Goal: Information Seeking & Learning: Learn about a topic

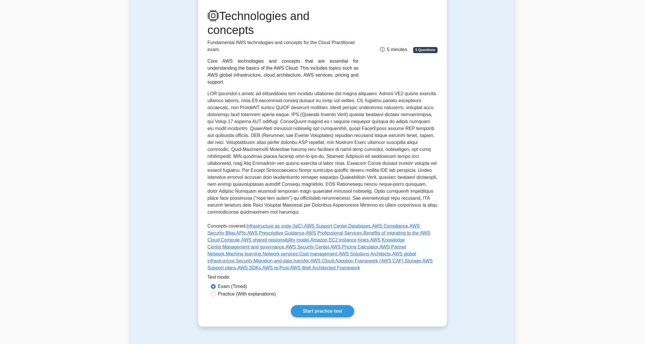
scroll to position [77, 0]
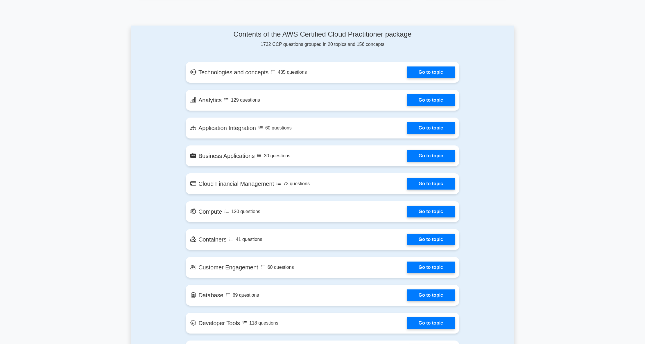
scroll to position [271, 0]
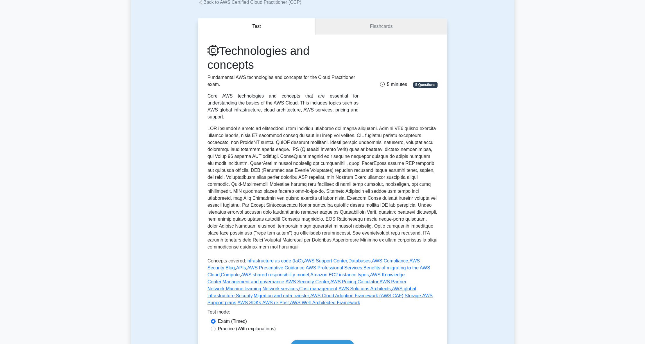
scroll to position [39, 0]
click at [331, 340] on link "Start practice test" at bounding box center [322, 346] width 63 height 12
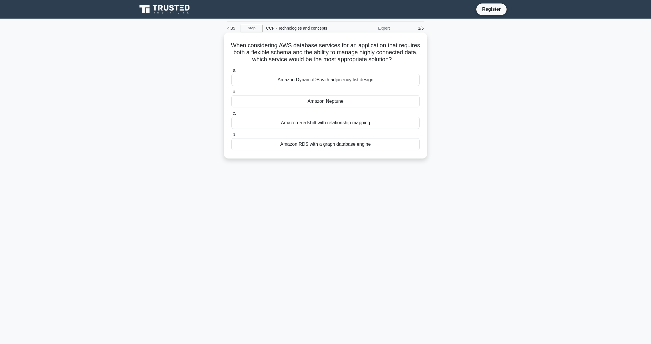
click at [339, 86] on div "Amazon DynamoDB with adjacency list design" at bounding box center [325, 80] width 188 height 12
click at [231, 72] on input "a. Amazon DynamoDB with adjacency list design" at bounding box center [231, 71] width 0 height 4
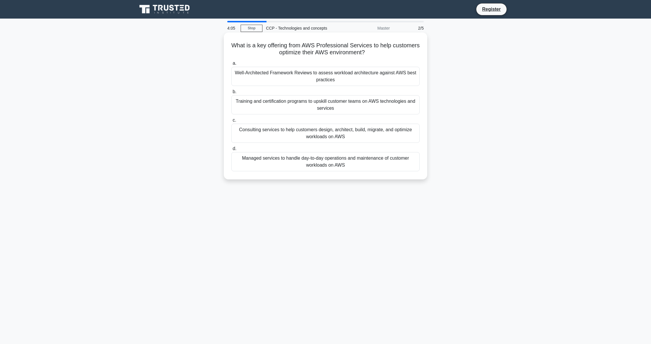
click at [380, 135] on div "Consulting services to help customers design, architect, build, migrate, and op…" at bounding box center [325, 133] width 188 height 19
click at [231, 122] on input "c. Consulting services to help customers design, architect, build, migrate, and…" at bounding box center [231, 120] width 0 height 4
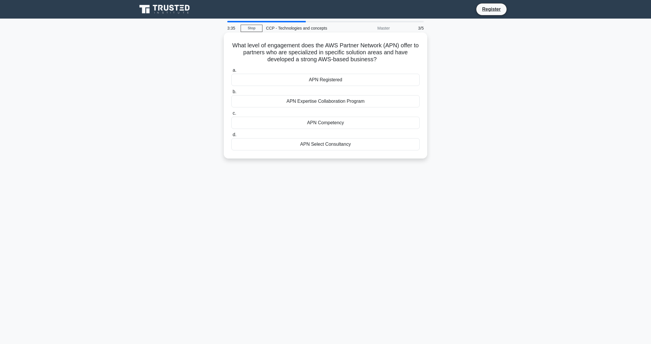
click at [332, 104] on div "APN Expertise Collaboration Program" at bounding box center [325, 101] width 188 height 12
click at [231, 94] on input "b. APN Expertise Collaboration Program" at bounding box center [231, 92] width 0 height 4
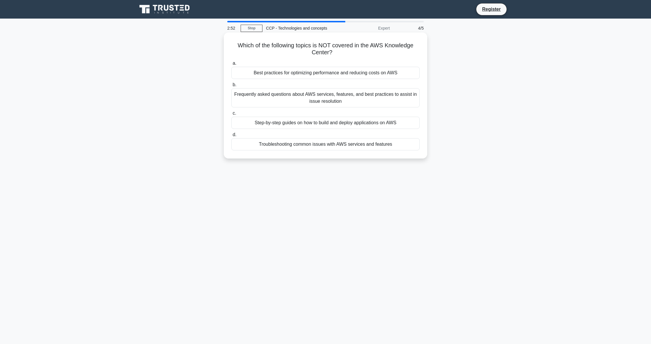
click at [351, 124] on div "Step-by-step guides on how to build and deploy applications on AWS" at bounding box center [325, 123] width 188 height 12
click at [231, 115] on input "c. Step-by-step guides on how to build and deploy applications on AWS" at bounding box center [231, 114] width 0 height 4
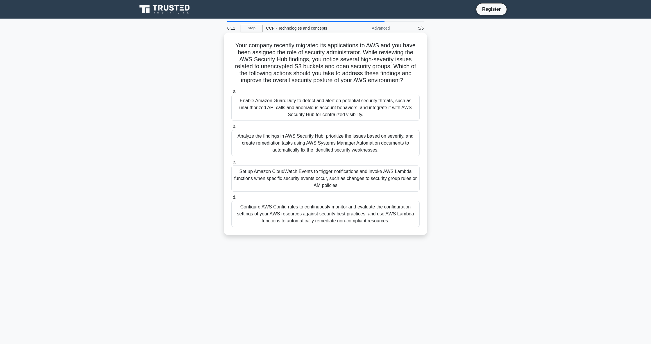
click at [347, 108] on div "Enable Amazon GuardDuty to detect and alert on potential security threats, such…" at bounding box center [325, 108] width 188 height 26
click at [231, 93] on input "a. Enable Amazon GuardDuty to detect and alert on potential security threats, s…" at bounding box center [231, 91] width 0 height 4
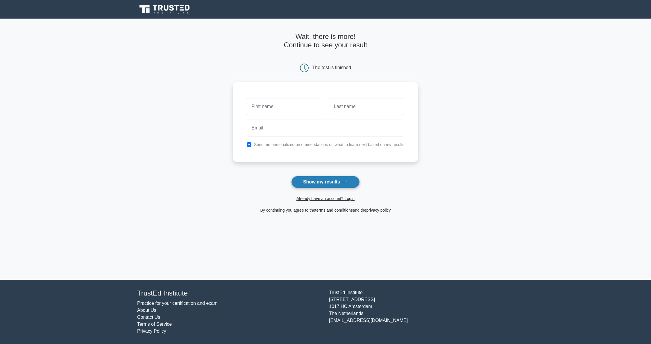
click button "Show my results"
click link "Already have an account? Login"
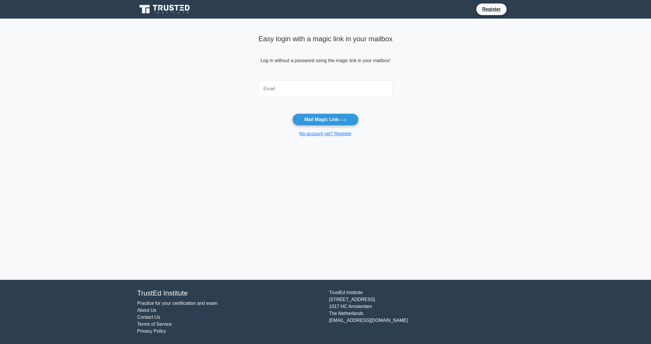
click at [324, 88] on input "email" at bounding box center [325, 88] width 134 height 17
type input "[EMAIL_ADDRESS][DOMAIN_NAME]"
click at [321, 119] on button "Mail Magic Link" at bounding box center [325, 120] width 66 height 12
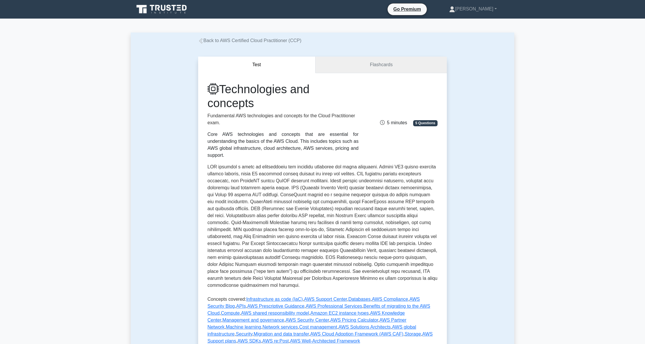
click at [375, 64] on link "Flashcards" at bounding box center [380, 65] width 131 height 17
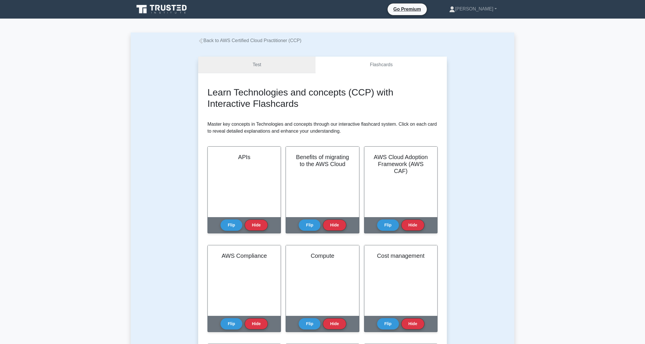
click at [290, 63] on link "Test" at bounding box center [256, 65] width 117 height 17
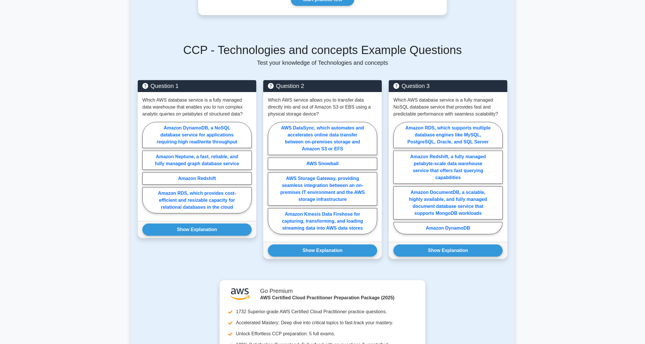
scroll to position [387, 0]
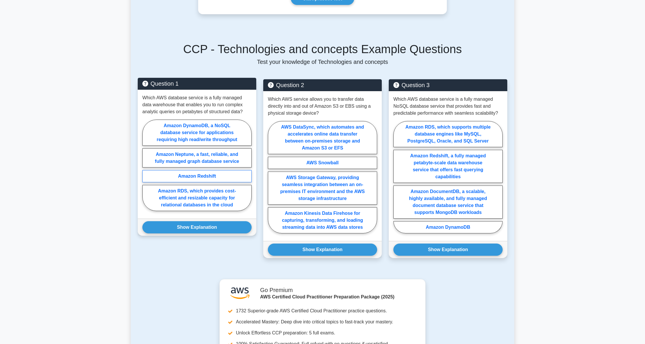
click at [222, 170] on label "Amazon Redshift" at bounding box center [196, 176] width 109 height 12
click at [146, 165] on input "Amazon Redshift" at bounding box center [144, 167] width 4 height 4
radio input "true"
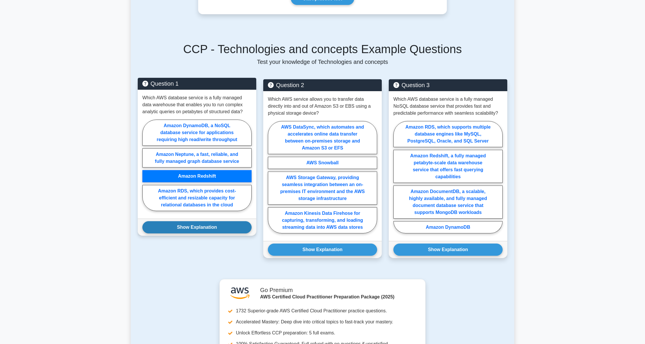
click at [221, 221] on button "Show Explanation" at bounding box center [196, 227] width 109 height 12
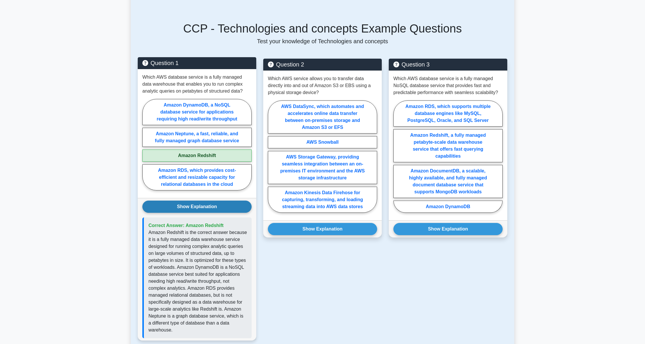
scroll to position [426, 0]
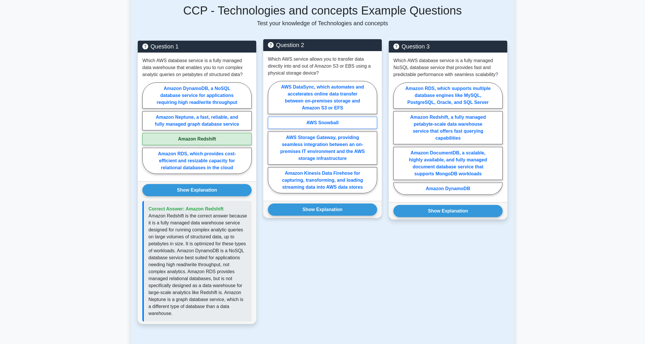
click at [338, 117] on label "AWS Snowball" at bounding box center [322, 123] width 109 height 12
click at [272, 137] on input "AWS Snowball" at bounding box center [270, 139] width 4 height 4
radio input "true"
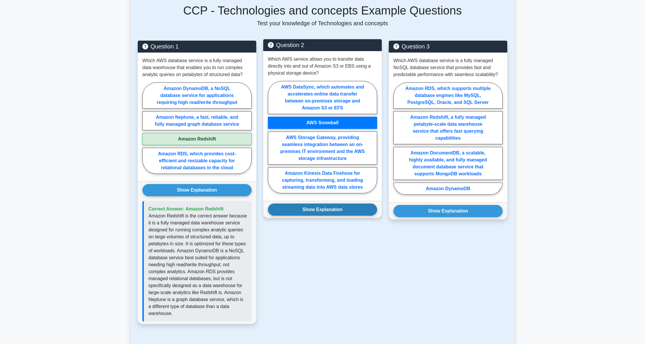
click at [325, 204] on button "Show Explanation" at bounding box center [322, 210] width 109 height 12
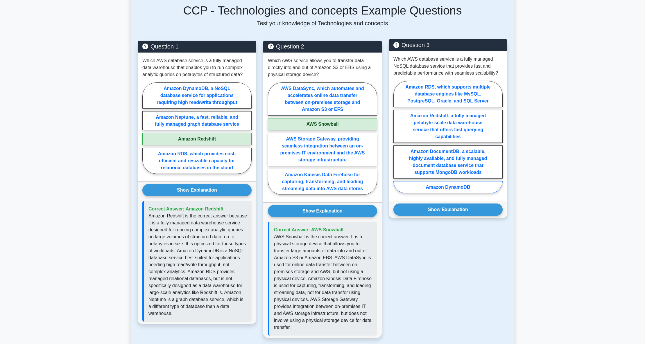
click at [446, 181] on label "Amazon DynamoDB" at bounding box center [447, 187] width 109 height 12
click at [397, 141] on input "Amazon DynamoDB" at bounding box center [395, 139] width 4 height 4
radio input "true"
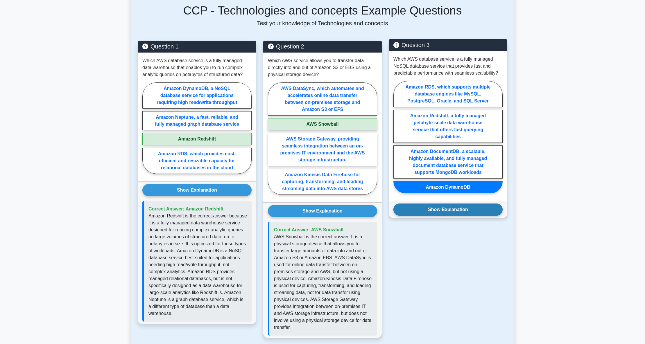
click at [446, 204] on button "Show Explanation" at bounding box center [447, 210] width 109 height 12
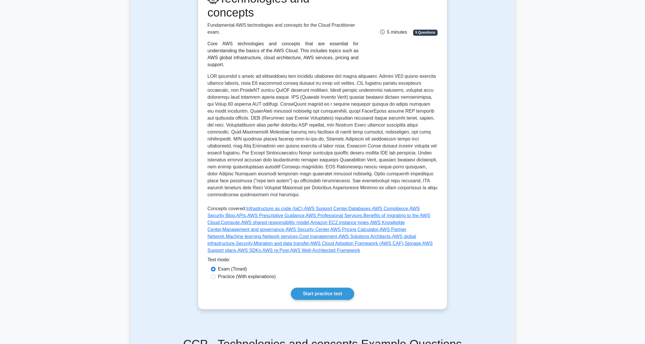
scroll to position [53, 0]
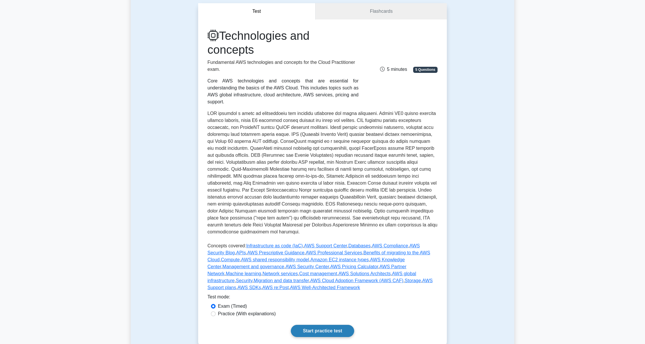
click at [321, 325] on link "Start practice test" at bounding box center [322, 331] width 63 height 12
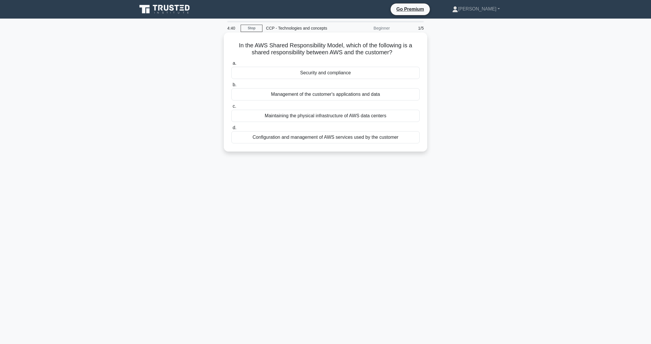
click at [342, 139] on div "Configuration and management of AWS services used by the customer" at bounding box center [325, 137] width 188 height 12
click at [231, 130] on input "d. Configuration and management of AWS services used by the customer" at bounding box center [231, 128] width 0 height 4
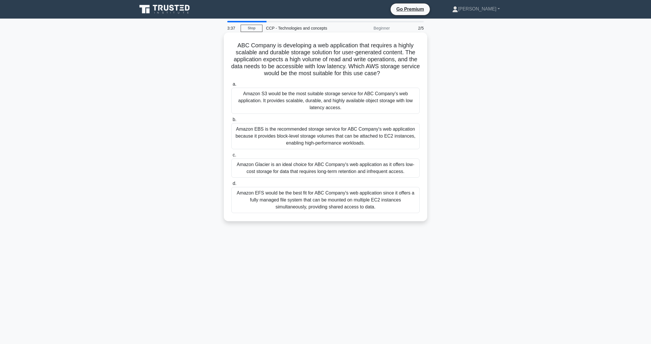
click at [316, 198] on div "Amazon EFS would be the best fit for ABC Company's web application since it off…" at bounding box center [325, 200] width 188 height 26
click at [231, 186] on input "d. Amazon EFS would be the best fit for ABC Company's web application since it …" at bounding box center [231, 184] width 0 height 4
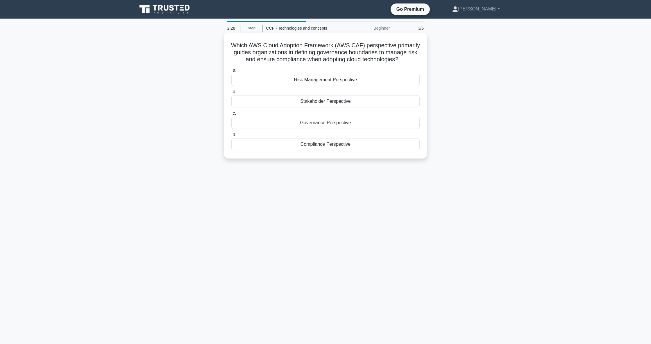
click at [350, 129] on div "Governance Perspective" at bounding box center [325, 123] width 188 height 12
click at [231, 115] on input "c. Governance Perspective" at bounding box center [231, 114] width 0 height 4
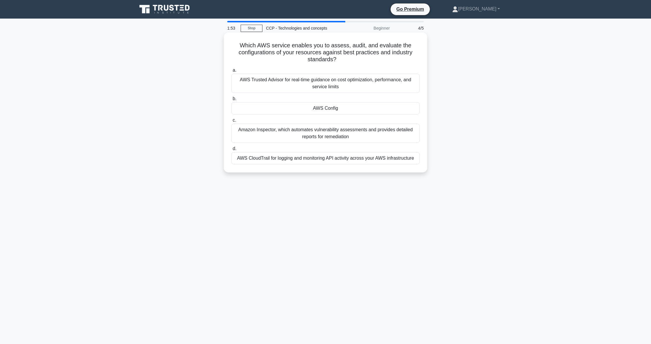
click at [371, 135] on div "Amazon Inspector, which automates vulnerability assessments and provides detail…" at bounding box center [325, 133] width 188 height 19
click at [231, 122] on input "c. Amazon Inspector, which automates vulnerability assessments and provides det…" at bounding box center [231, 120] width 0 height 4
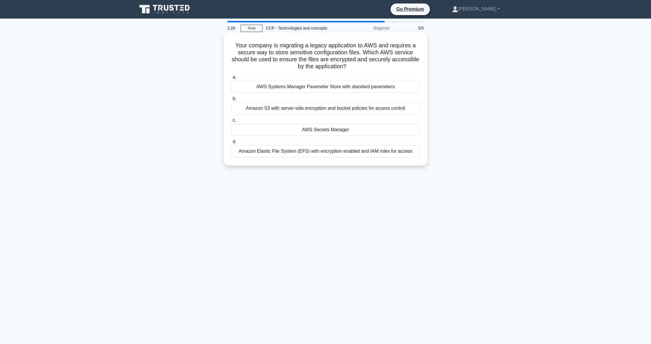
click at [373, 128] on div "AWS Secrets Manager" at bounding box center [325, 130] width 188 height 12
click at [231, 122] on input "c. AWS Secrets Manager" at bounding box center [231, 120] width 0 height 4
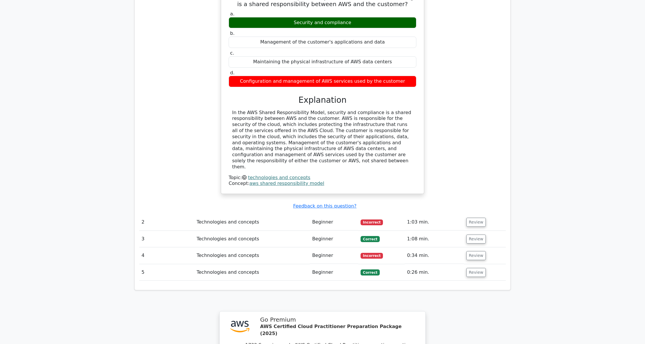
scroll to position [503, 0]
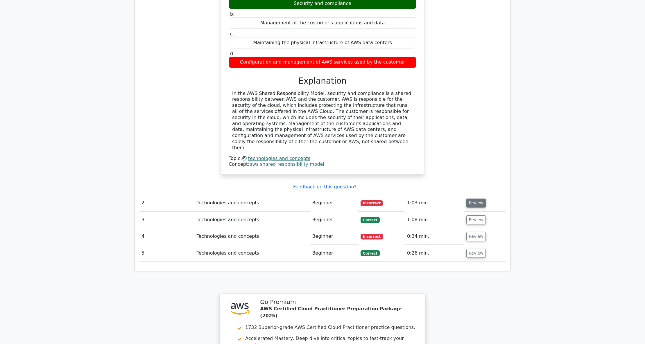
click at [475, 199] on button "Review" at bounding box center [476, 203] width 20 height 9
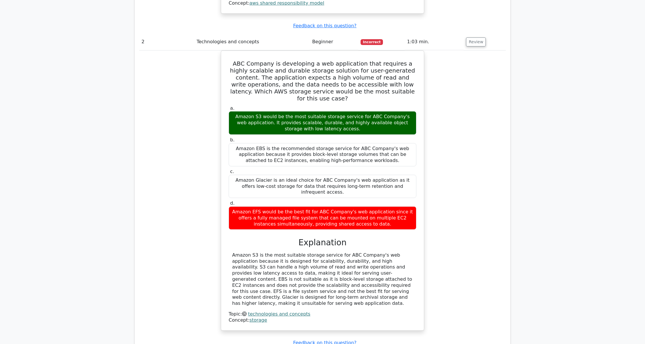
scroll to position [736, 0]
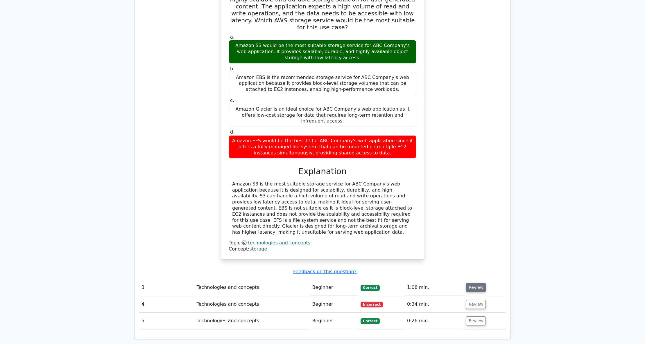
click at [472, 283] on button "Review" at bounding box center [476, 287] width 20 height 9
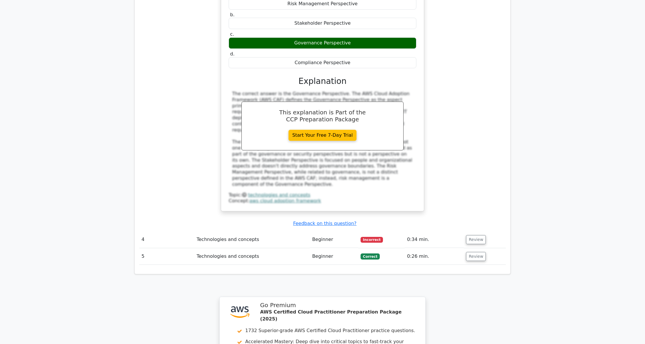
scroll to position [1084, 0]
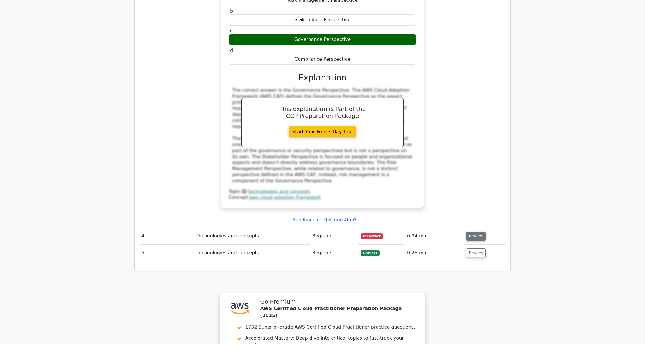
click at [470, 232] on button "Review" at bounding box center [476, 236] width 20 height 9
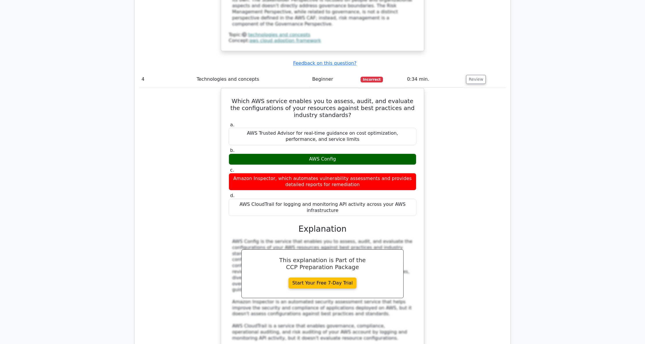
scroll to position [1316, 0]
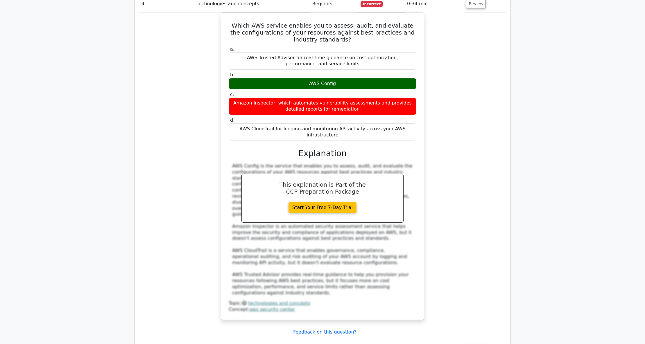
click at [473, 344] on button "Review" at bounding box center [476, 348] width 20 height 9
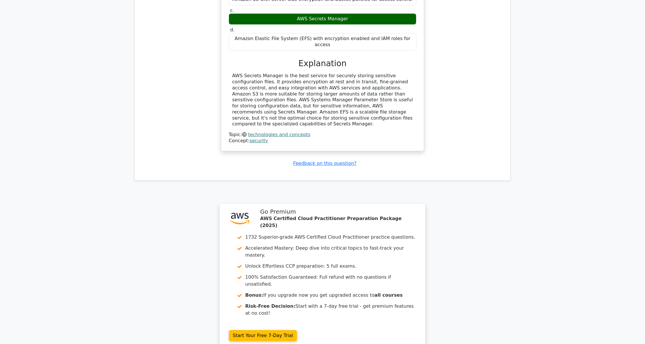
scroll to position [1754, 0]
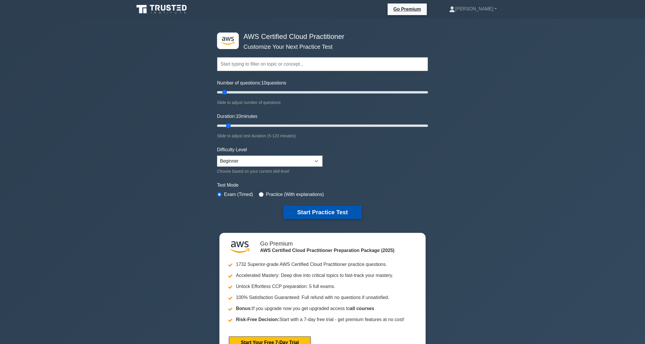
click at [341, 211] on button "Start Practice Test" at bounding box center [322, 212] width 78 height 13
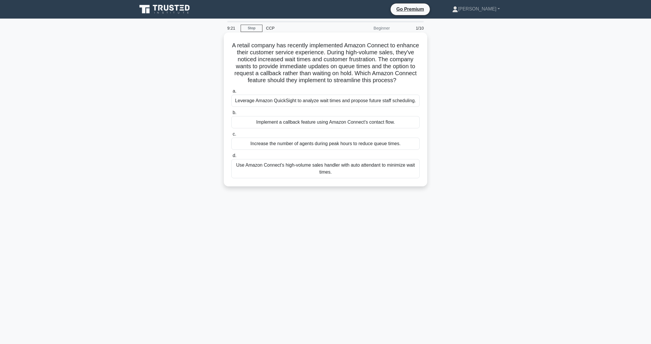
click at [383, 128] on div "Implement a callback feature using Amazon Connect's contact flow." at bounding box center [325, 122] width 188 height 12
click at [231, 115] on input "b. Implement a callback feature using Amazon Connect's contact flow." at bounding box center [231, 113] width 0 height 4
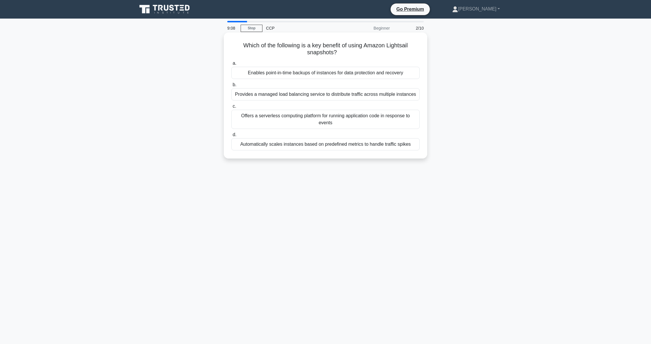
click at [363, 116] on div "Offers a serverless computing platform for running application code in response…" at bounding box center [325, 119] width 188 height 19
click at [231, 108] on input "c. Offers a serverless computing platform for running application code in respo…" at bounding box center [231, 107] width 0 height 4
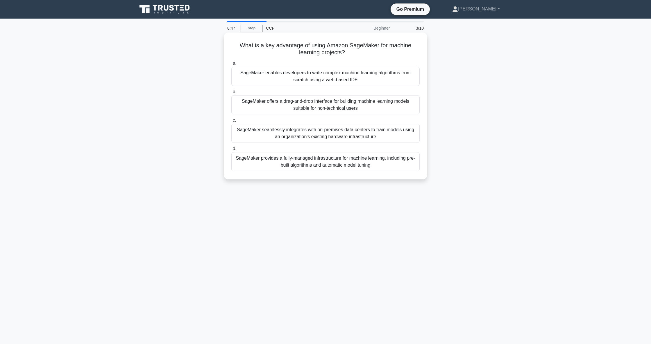
click at [380, 78] on div "SageMaker enables developers to write complex machine learning algorithms from …" at bounding box center [325, 76] width 188 height 19
click at [231, 65] on input "a. SageMaker enables developers to write complex machine learning algorithms fr…" at bounding box center [231, 64] width 0 height 4
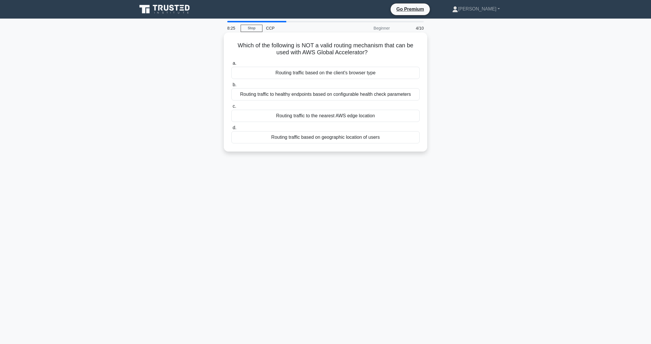
click at [326, 94] on div "Routing traffic to healthy endpoints based on configurable health check paramet…" at bounding box center [325, 94] width 188 height 12
click at [231, 87] on input "b. Routing traffic to healthy endpoints based on configurable health check para…" at bounding box center [231, 85] width 0 height 4
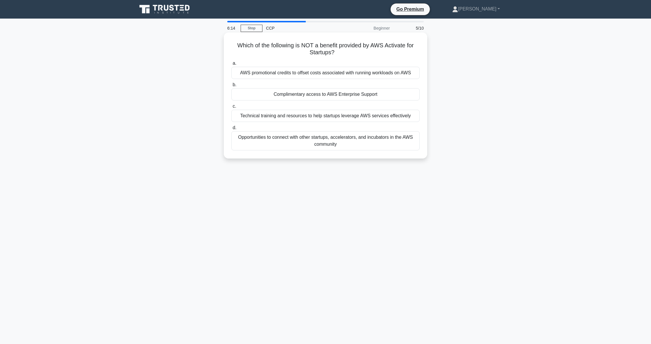
click at [366, 92] on div "Complimentary access to AWS Enterprise Support" at bounding box center [325, 94] width 188 height 12
click at [231, 87] on input "b. Complimentary access to AWS Enterprise Support" at bounding box center [231, 85] width 0 height 4
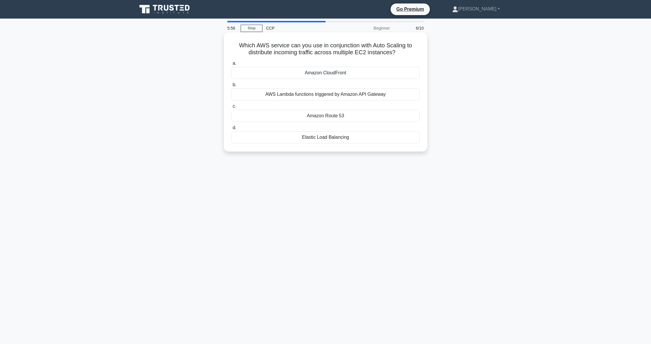
click at [351, 115] on div "Amazon Route 53" at bounding box center [325, 116] width 188 height 12
click at [231, 108] on input "c. Amazon Route 53" at bounding box center [231, 107] width 0 height 4
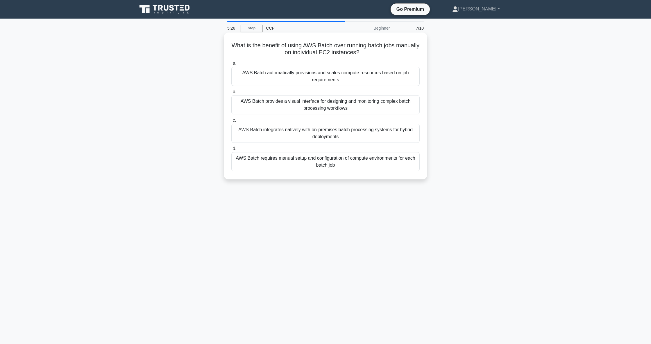
click at [350, 109] on div "AWS Batch provides a visual interface for designing and monitoring complex batc…" at bounding box center [325, 104] width 188 height 19
click at [231, 94] on input "b. AWS Batch provides a visual interface for designing and monitoring complex b…" at bounding box center [231, 92] width 0 height 4
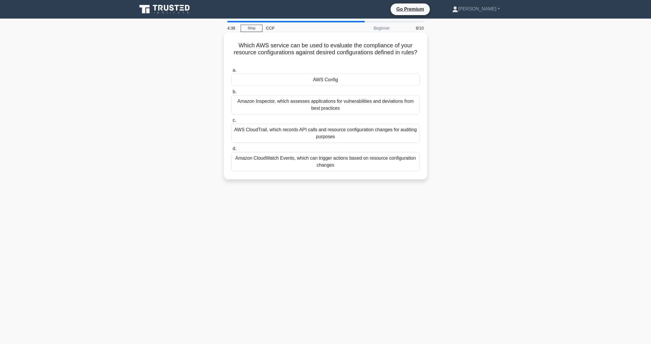
click at [329, 81] on div "AWS Config" at bounding box center [325, 80] width 188 height 12
click at [231, 72] on input "a. AWS Config" at bounding box center [231, 71] width 0 height 4
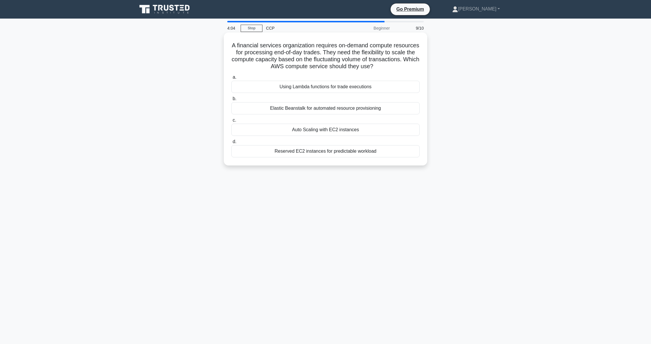
click at [337, 109] on div "Elastic Beanstalk for automated resource provisioning" at bounding box center [325, 108] width 188 height 12
click at [231, 101] on input "b. Elastic Beanstalk for automated resource provisioning" at bounding box center [231, 99] width 0 height 4
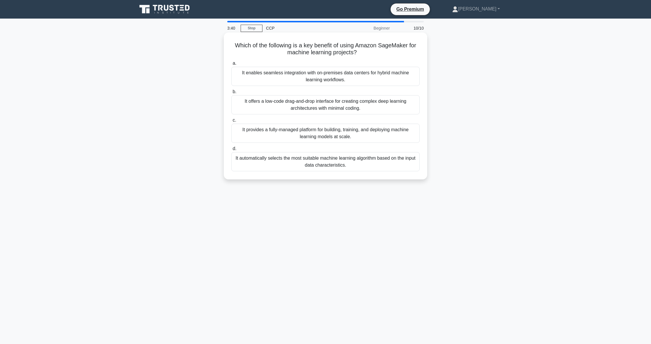
click at [342, 161] on div "It automatically selects the most suitable machine learning algorithm based on …" at bounding box center [325, 161] width 188 height 19
click at [231, 151] on input "d. It automatically selects the most suitable machine learning algorithm based …" at bounding box center [231, 149] width 0 height 4
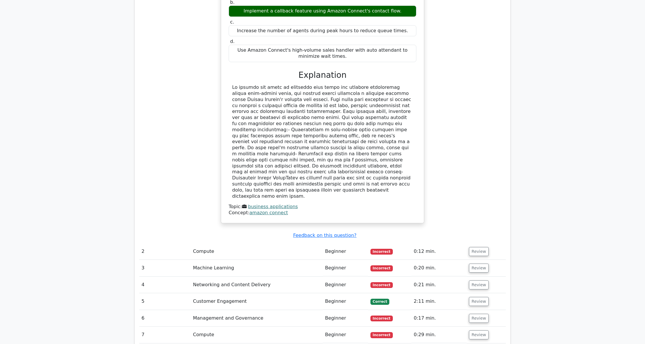
scroll to position [619, 0]
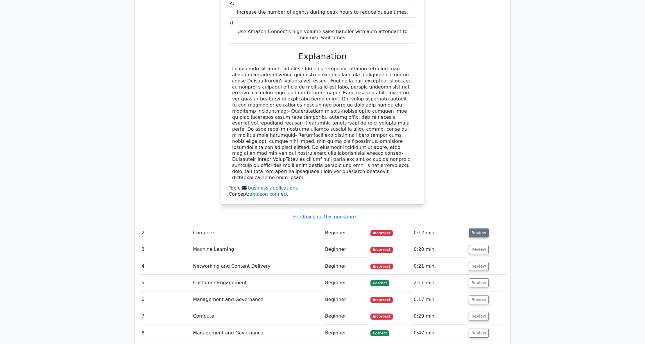
click at [480, 229] on button "Review" at bounding box center [479, 233] width 20 height 9
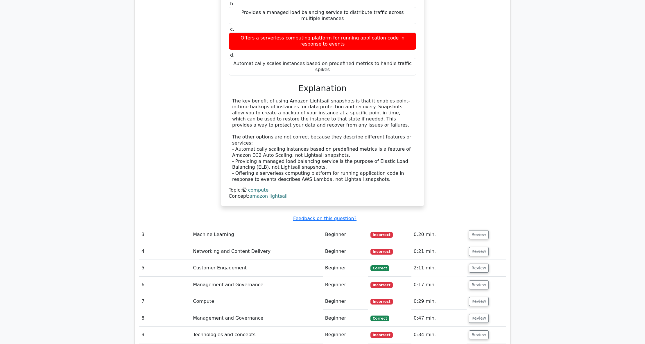
scroll to position [929, 0]
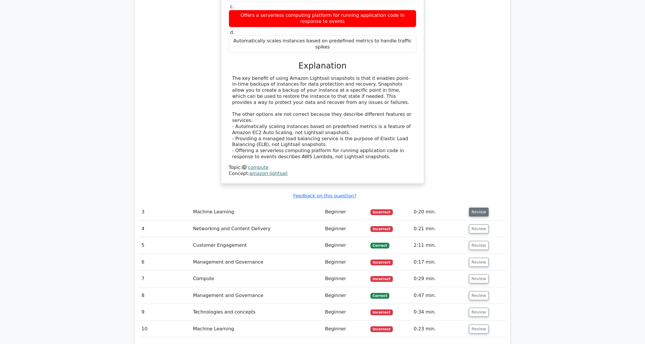
click at [476, 208] on button "Review" at bounding box center [479, 212] width 20 height 9
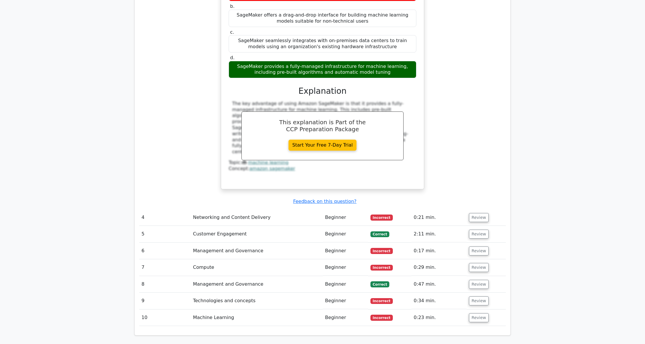
scroll to position [1200, 0]
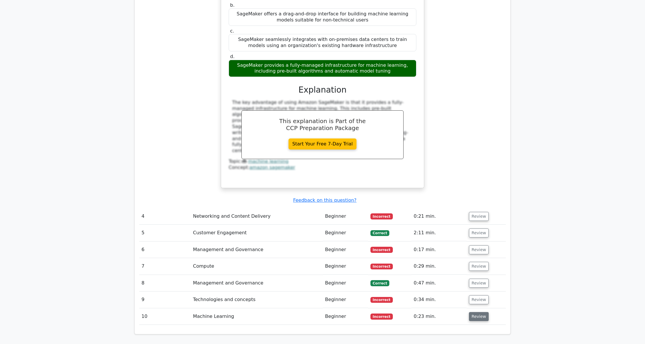
click at [477, 312] on button "Review" at bounding box center [479, 316] width 20 height 9
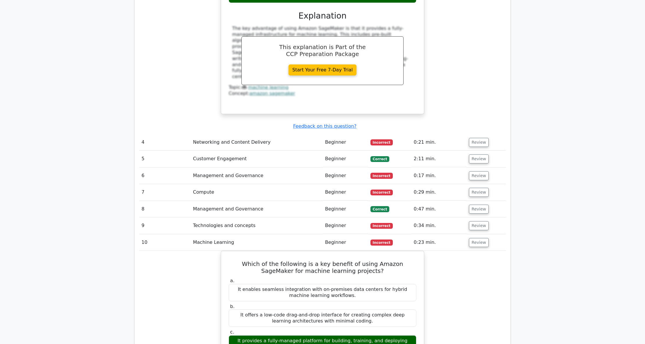
scroll to position [1278, 0]
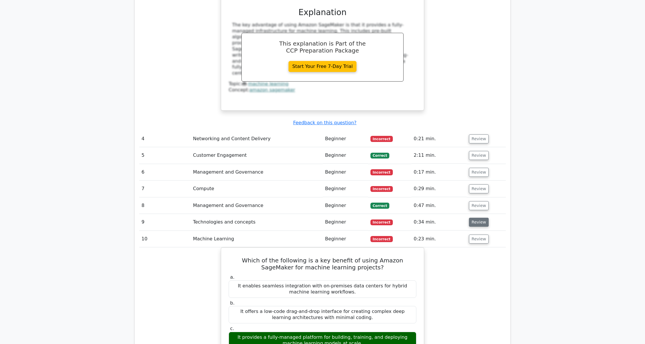
click at [483, 218] on button "Review" at bounding box center [479, 222] width 20 height 9
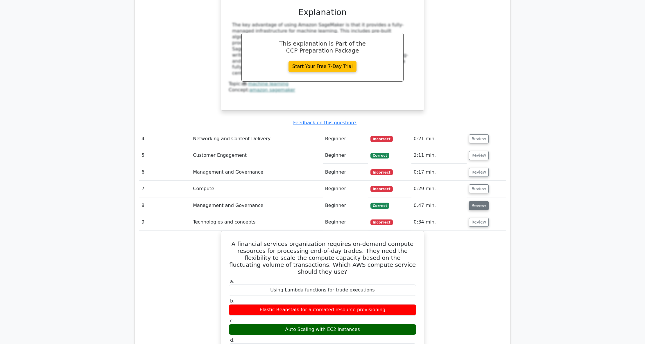
click at [478, 201] on button "Review" at bounding box center [479, 205] width 20 height 9
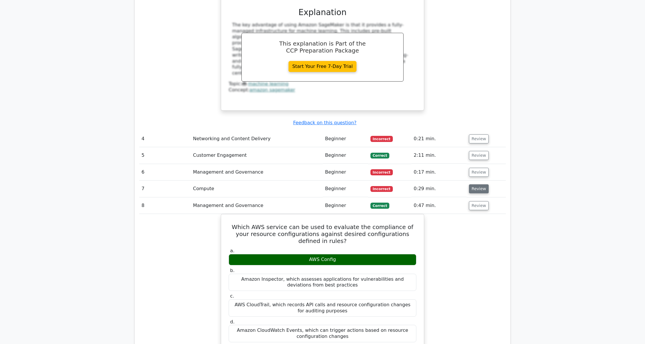
click at [479, 184] on button "Review" at bounding box center [479, 188] width 20 height 9
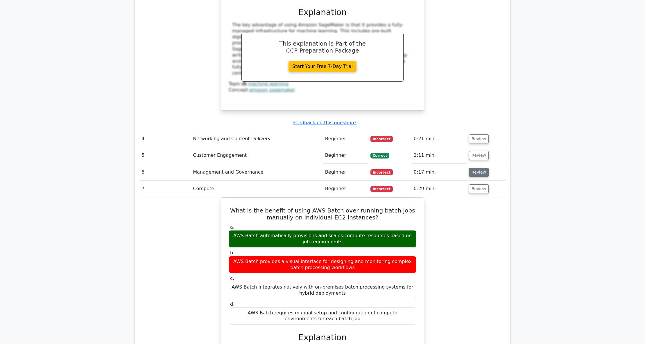
click at [476, 168] on button "Review" at bounding box center [479, 172] width 20 height 9
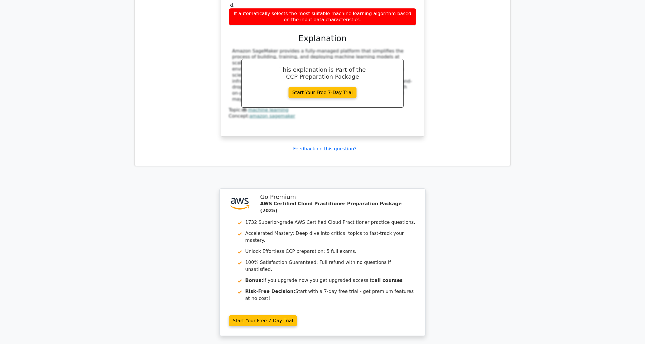
scroll to position [2773, 0]
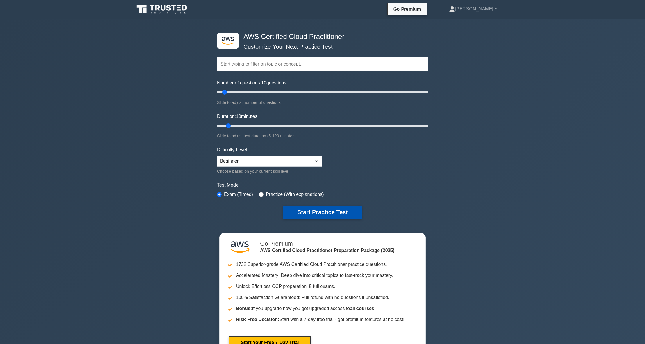
click at [338, 208] on button "Start Practice Test" at bounding box center [322, 212] width 78 height 13
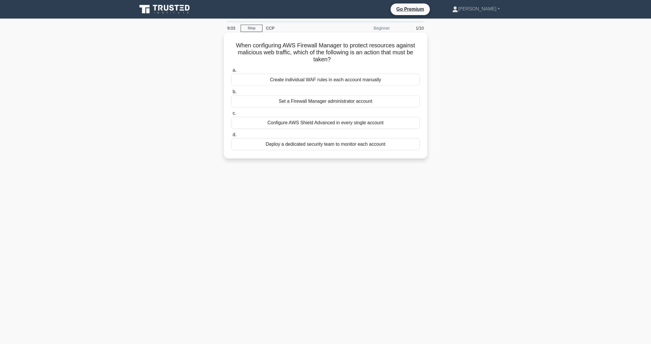
click at [344, 101] on div "Set a Firewall Manager administrator account" at bounding box center [325, 101] width 188 height 12
click at [231, 94] on input "b. Set a Firewall Manager administrator account" at bounding box center [231, 92] width 0 height 4
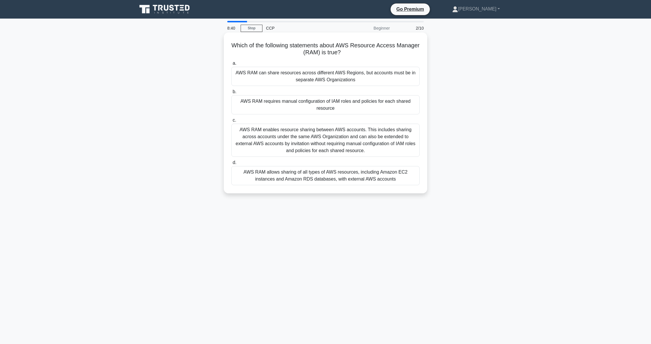
click at [360, 141] on div "AWS RAM enables resource sharing between AWS accounts. This includes sharing ac…" at bounding box center [325, 140] width 188 height 33
click at [231, 122] on input "c. AWS RAM enables resource sharing between AWS accounts. This includes sharing…" at bounding box center [231, 120] width 0 height 4
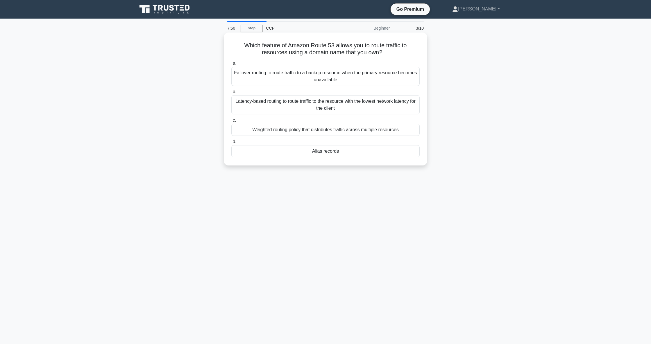
click at [374, 106] on div "Latency-based routing to route traffic to the resource with the lowest network …" at bounding box center [325, 104] width 188 height 19
click at [231, 94] on input "b. Latency-based routing to route traffic to the resource with the lowest netwo…" at bounding box center [231, 92] width 0 height 4
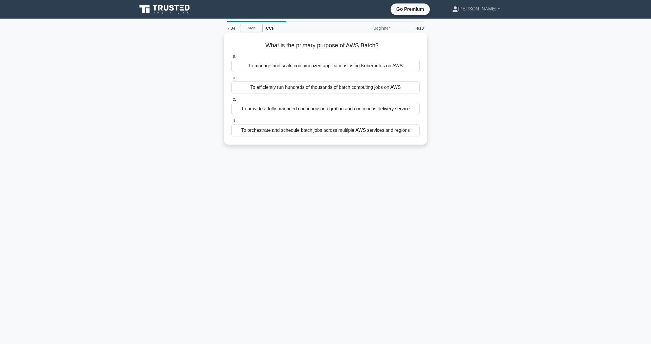
click at [340, 88] on div "To efficiently run hundreds of thousands of batch computing jobs on AWS" at bounding box center [325, 87] width 188 height 12
click at [231, 80] on input "b. To efficiently run hundreds of thousands of batch computing jobs on AWS" at bounding box center [231, 78] width 0 height 4
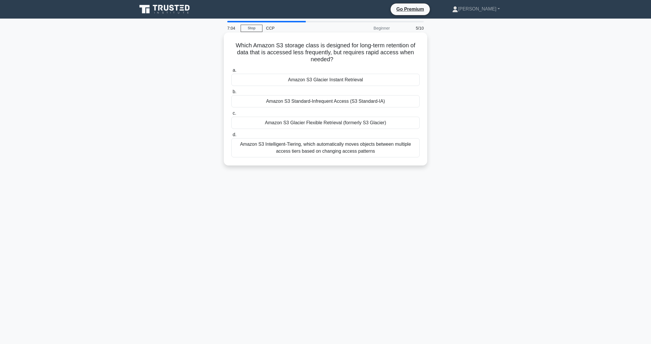
click at [331, 147] on div "Amazon S3 Intelligent-Tiering, which automatically moves objects between multip…" at bounding box center [325, 147] width 188 height 19
click at [231, 137] on input "d. Amazon S3 Intelligent-Tiering, which automatically moves objects between mul…" at bounding box center [231, 135] width 0 height 4
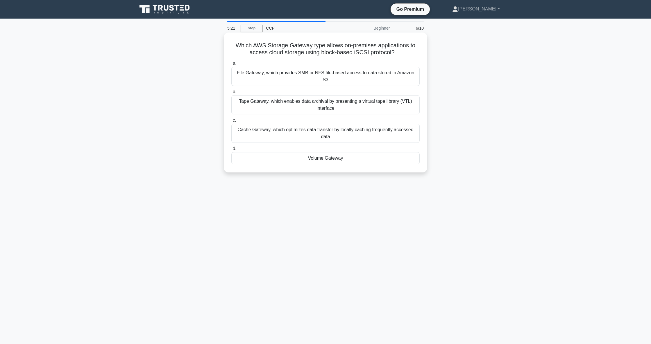
click at [349, 152] on div "Volume Gateway" at bounding box center [325, 158] width 188 height 12
click at [231, 151] on input "d. Volume Gateway" at bounding box center [231, 149] width 0 height 4
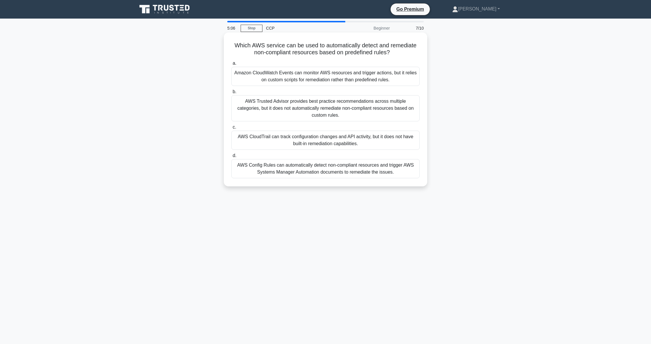
click at [346, 162] on div "AWS Config Rules can automatically detect non-compliant resources and trigger A…" at bounding box center [325, 168] width 188 height 19
click at [231, 158] on input "d. AWS Config Rules can automatically detect non-compliant resources and trigge…" at bounding box center [231, 156] width 0 height 4
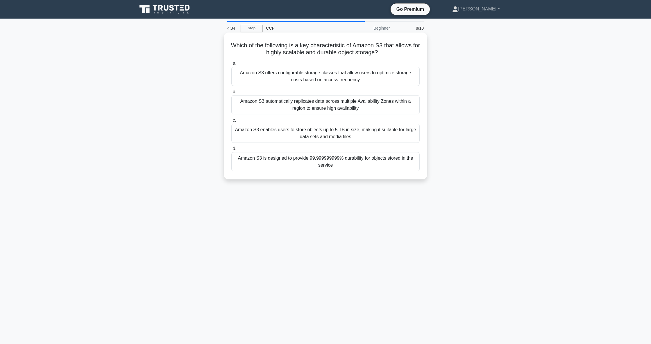
click at [389, 160] on div "Amazon S3 is designed to provide 99.999999999% durability for objects stored in…" at bounding box center [325, 161] width 188 height 19
click at [231, 151] on input "d. Amazon S3 is designed to provide 99.999999999% durability for objects stored…" at bounding box center [231, 149] width 0 height 4
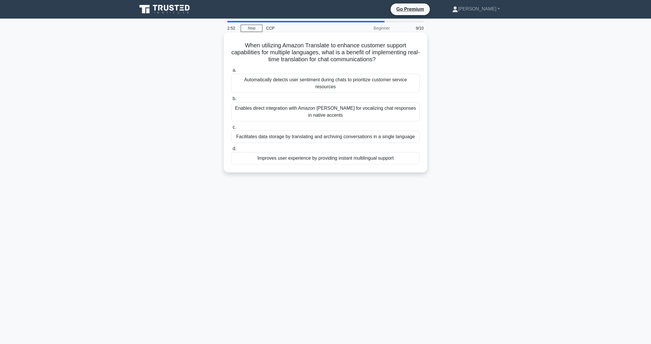
click at [386, 158] on div "Improves user experience by providing instant multilingual support" at bounding box center [325, 158] width 188 height 12
click at [231, 151] on input "d. Improves user experience by providing instant multilingual support" at bounding box center [231, 149] width 0 height 4
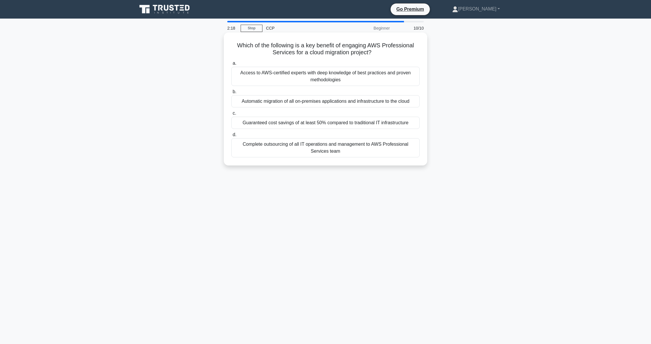
click at [374, 78] on div "Access to AWS-certified experts with deep knowledge of best practices and prove…" at bounding box center [325, 76] width 188 height 19
click at [231, 65] on input "a. Access to AWS-certified experts with deep knowledge of best practices and pr…" at bounding box center [231, 64] width 0 height 4
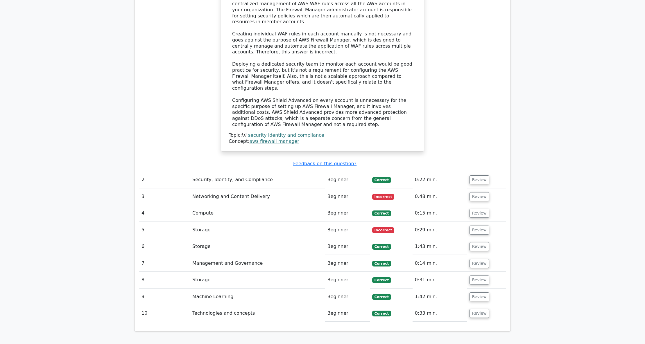
scroll to position [697, 0]
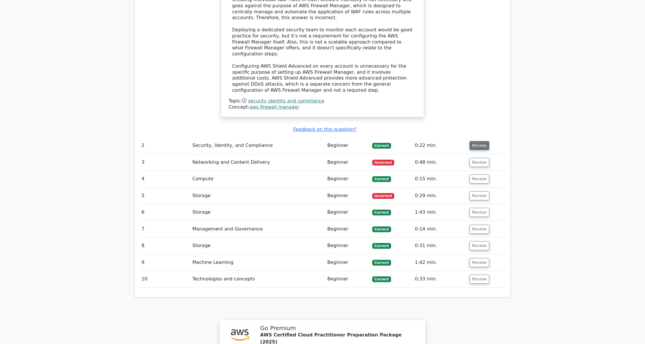
click at [481, 141] on button "Review" at bounding box center [479, 145] width 20 height 9
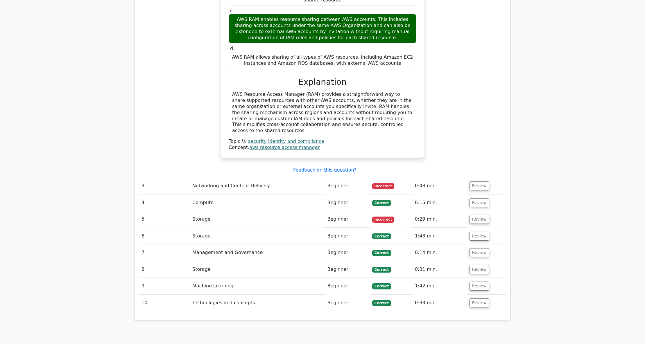
scroll to position [929, 0]
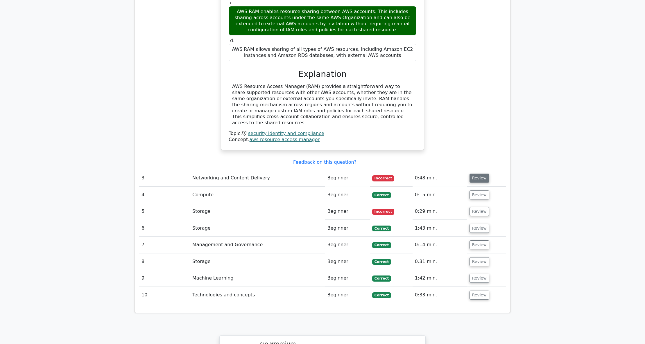
click at [478, 174] on button "Review" at bounding box center [479, 178] width 20 height 9
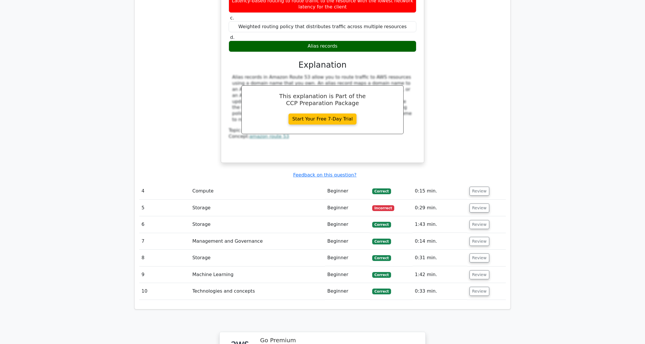
scroll to position [1200, 0]
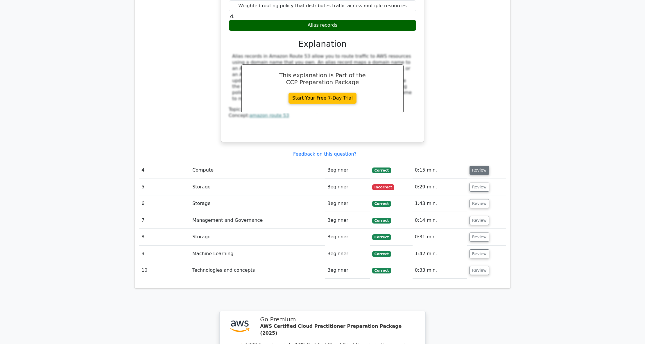
click at [478, 166] on button "Review" at bounding box center [479, 170] width 20 height 9
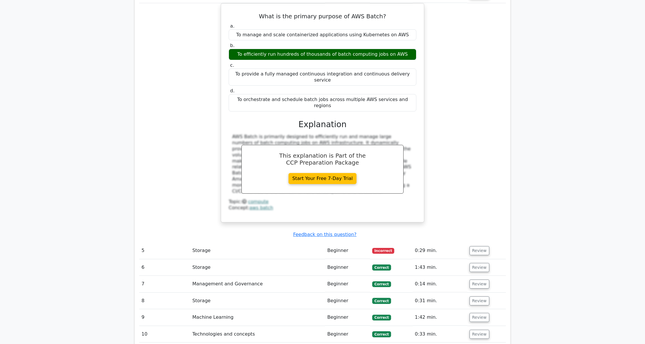
scroll to position [1394, 0]
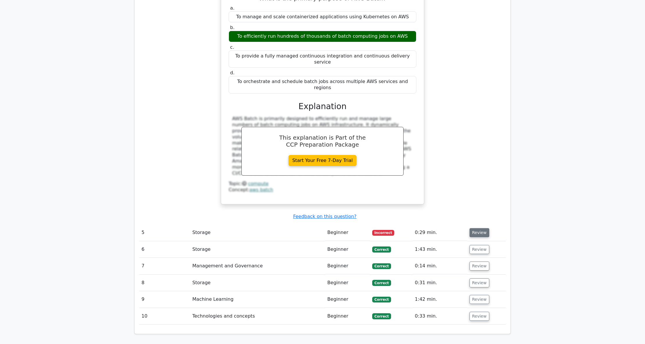
click at [474, 228] on button "Review" at bounding box center [479, 232] width 20 height 9
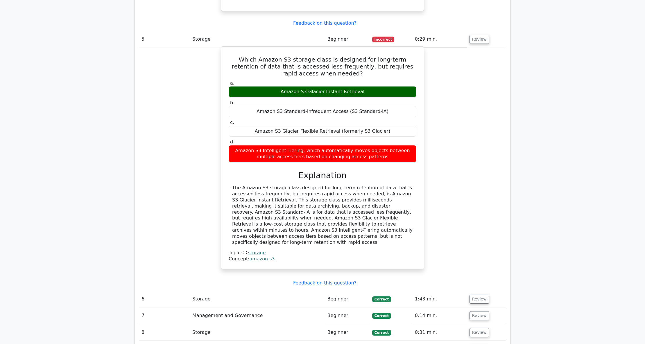
scroll to position [1626, 0]
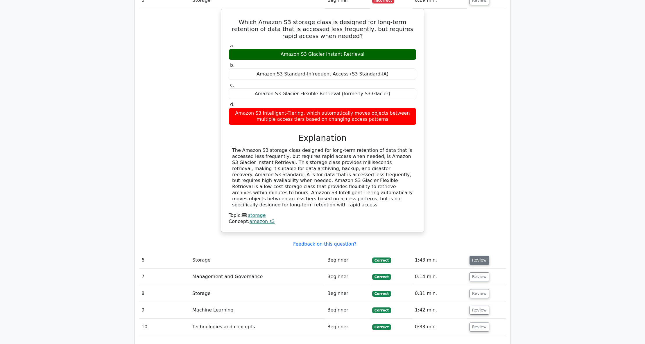
click at [480, 256] on button "Review" at bounding box center [479, 260] width 20 height 9
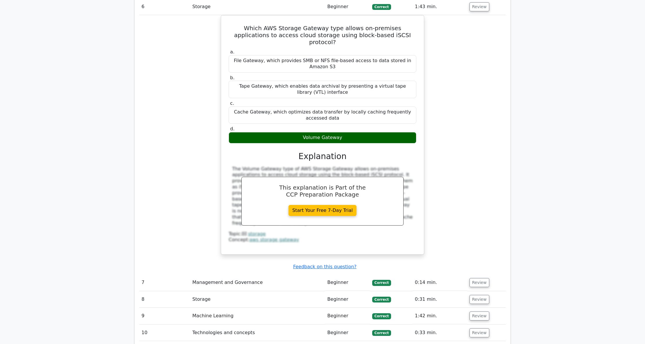
scroll to position [1897, 0]
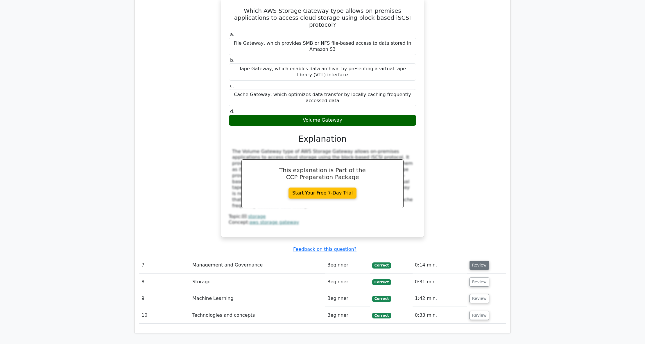
click at [477, 261] on button "Review" at bounding box center [479, 265] width 20 height 9
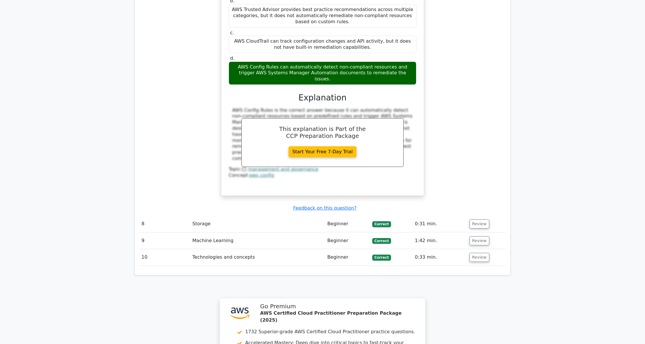
scroll to position [2246, 0]
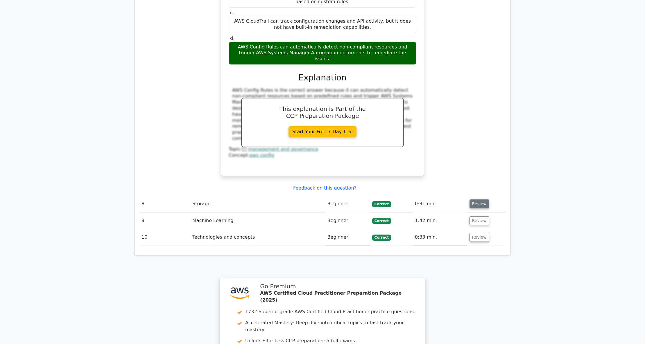
click at [477, 200] on button "Review" at bounding box center [479, 204] width 20 height 9
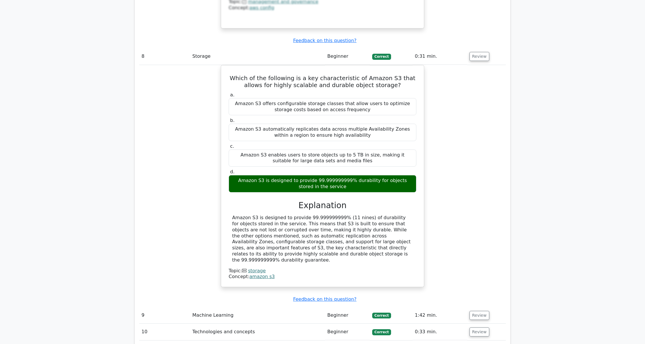
scroll to position [2401, 0]
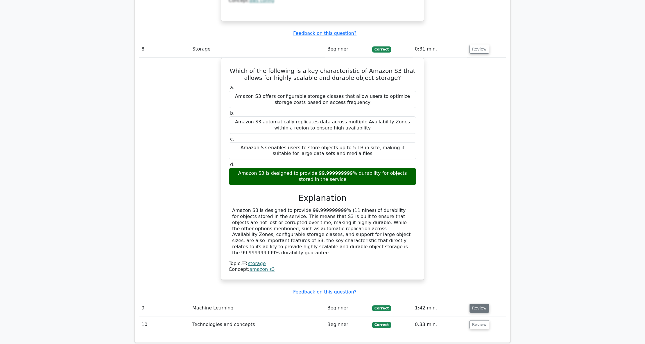
click at [475, 304] on button "Review" at bounding box center [479, 308] width 20 height 9
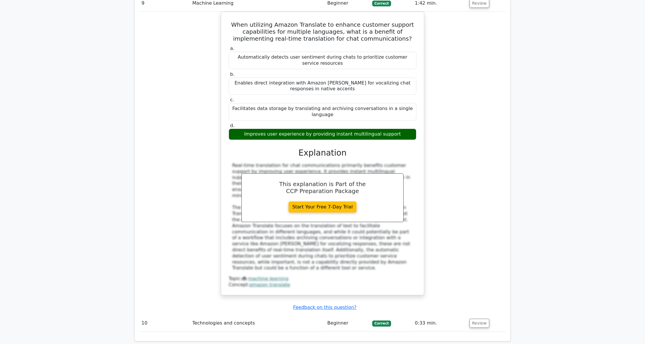
scroll to position [2749, 0]
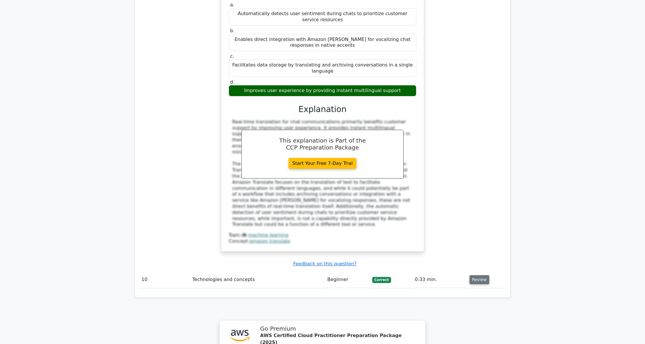
click at [481, 275] on button "Review" at bounding box center [479, 279] width 20 height 9
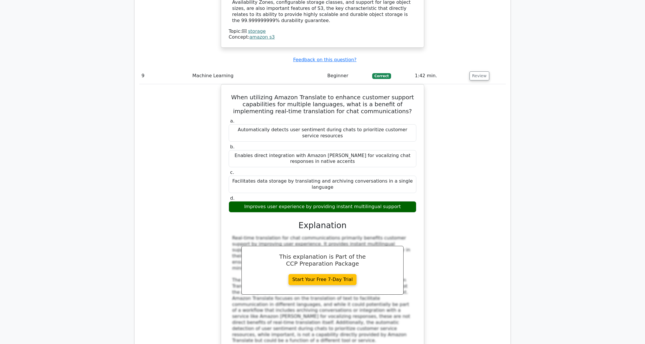
scroll to position [2865, 0]
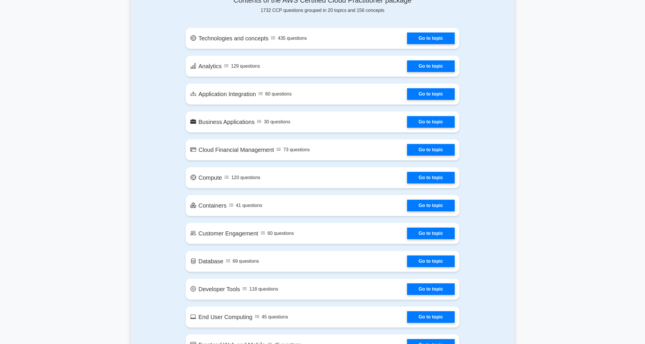
scroll to position [310, 0]
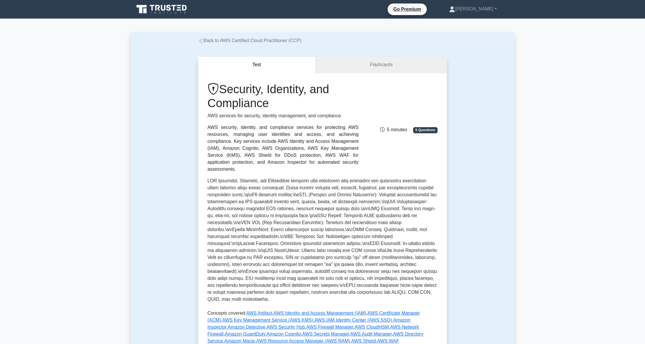
click at [372, 66] on link "Flashcards" at bounding box center [380, 65] width 131 height 17
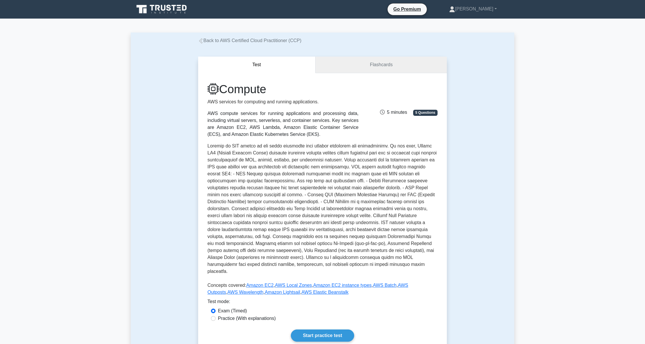
click at [368, 62] on link "Flashcards" at bounding box center [380, 65] width 131 height 17
click at [386, 62] on link "Flashcards" at bounding box center [380, 65] width 131 height 17
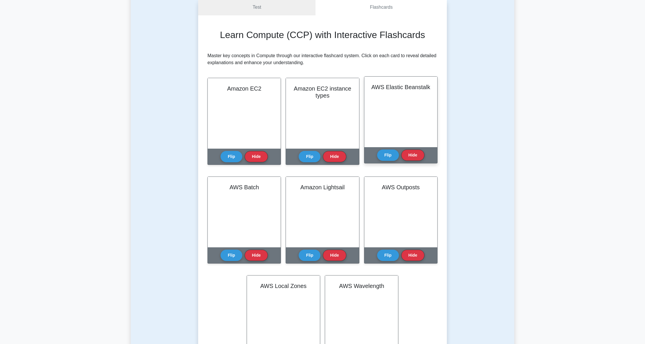
scroll to position [39, 0]
